Goal: Find specific page/section: Locate a particular part of the current website

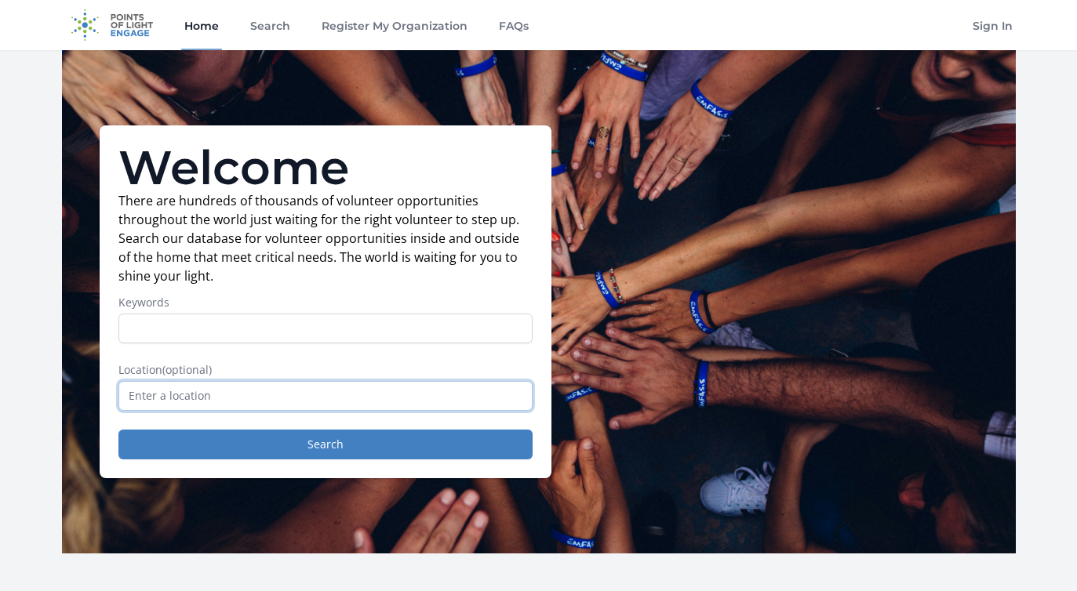
click at [387, 402] on input "text" at bounding box center [325, 396] width 414 height 30
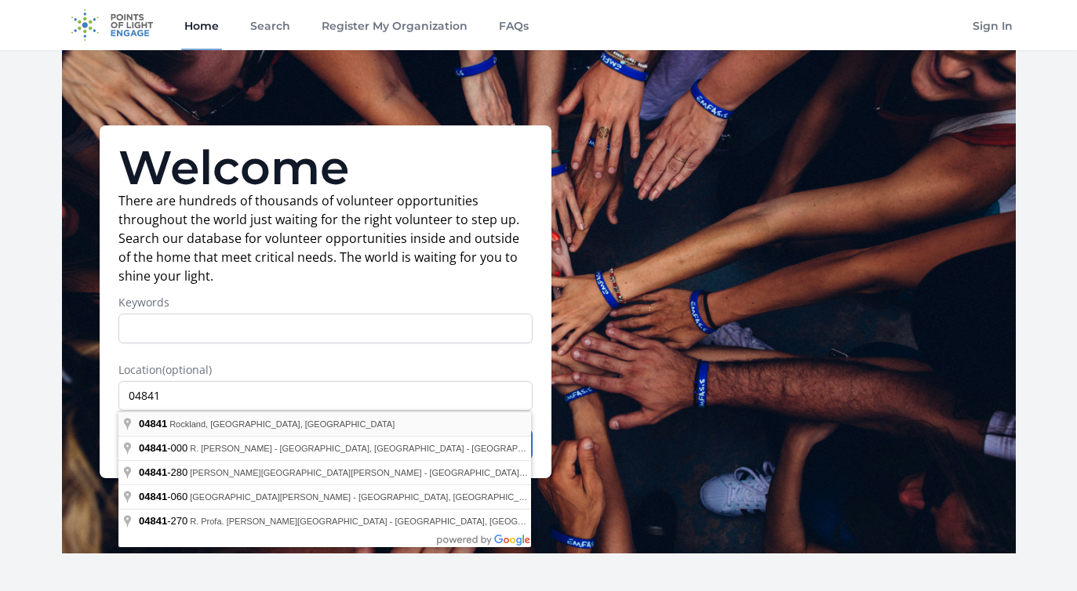
type input "Rockland, ME 04841, USA"
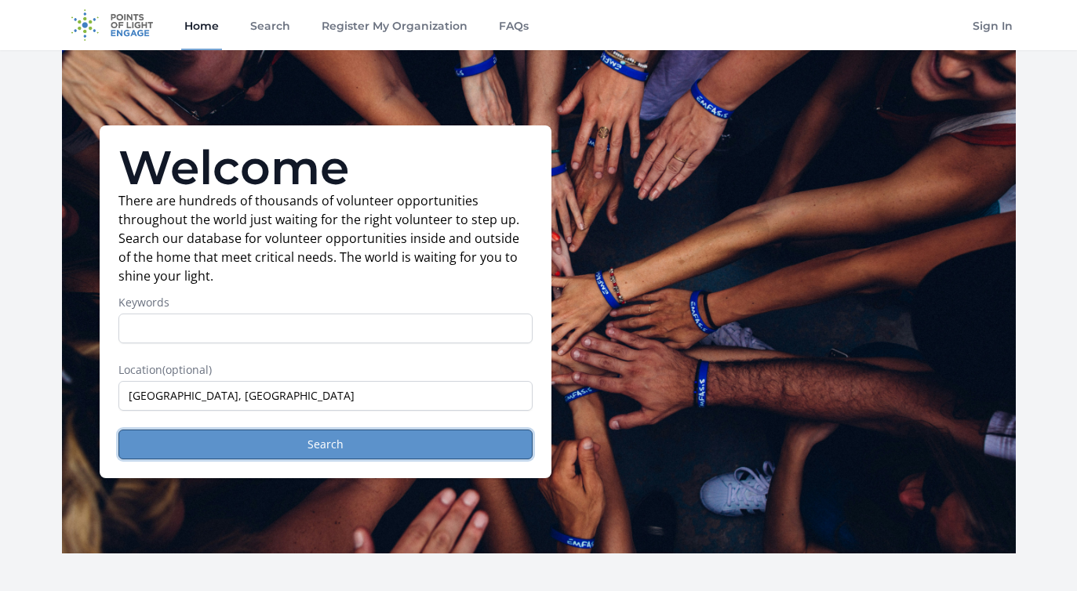
click at [322, 440] on button "Search" at bounding box center [325, 445] width 414 height 30
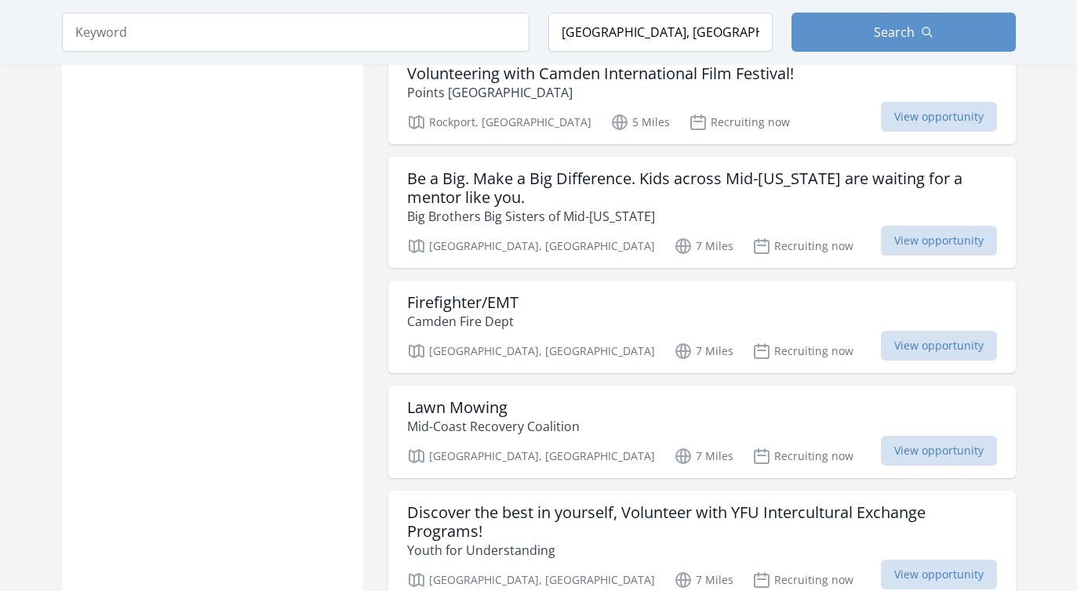
scroll to position [1175, 0]
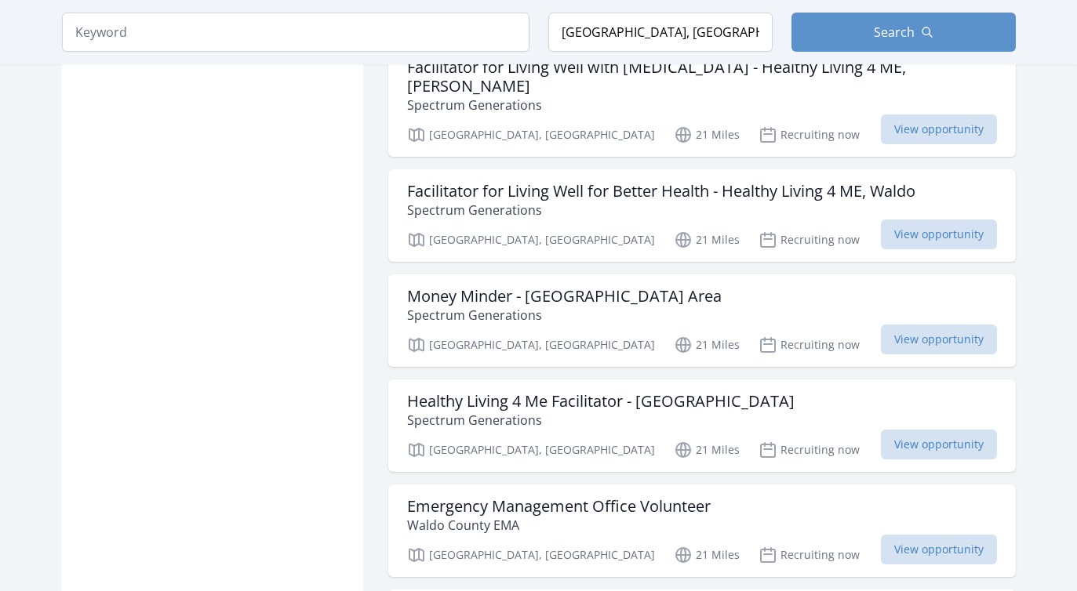
scroll to position [2466, 0]
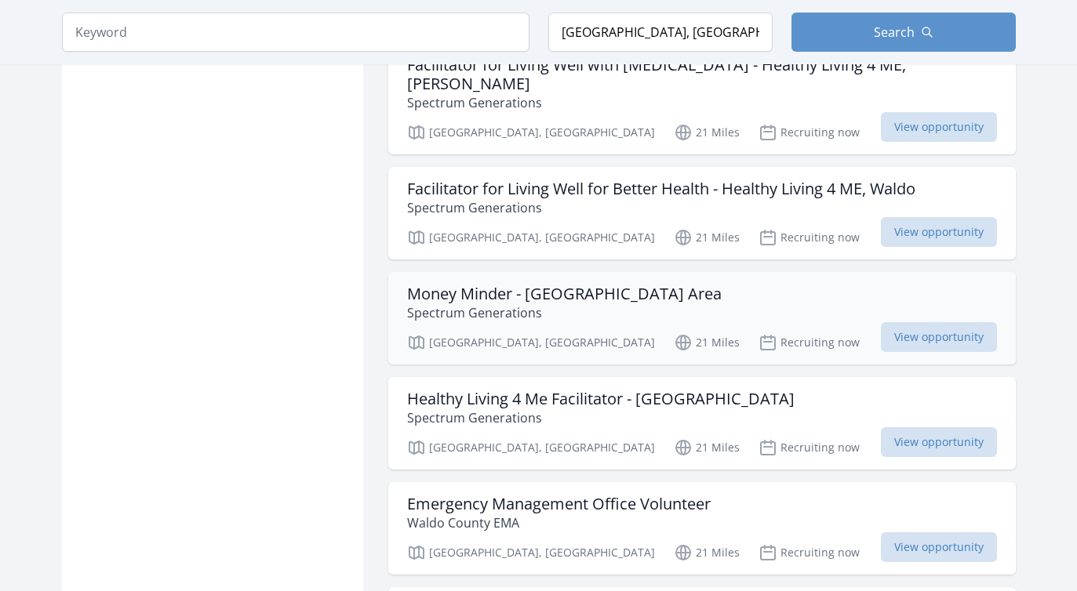
click at [590, 304] on p "Spectrum Generations" at bounding box center [564, 313] width 315 height 19
